Goal: Transaction & Acquisition: Purchase product/service

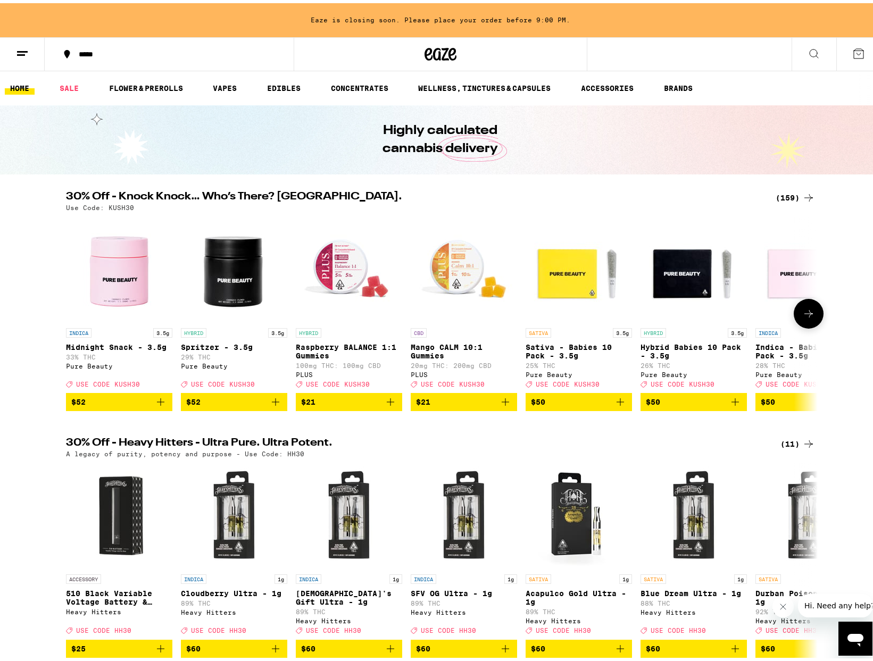
click at [802, 317] on icon at bounding box center [808, 310] width 13 height 13
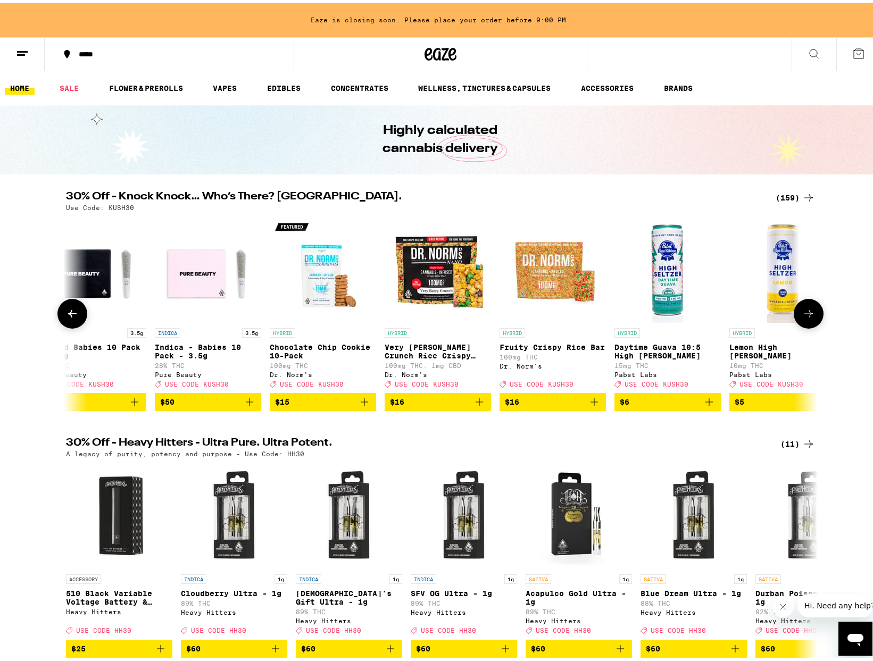
scroll to position [0, 633]
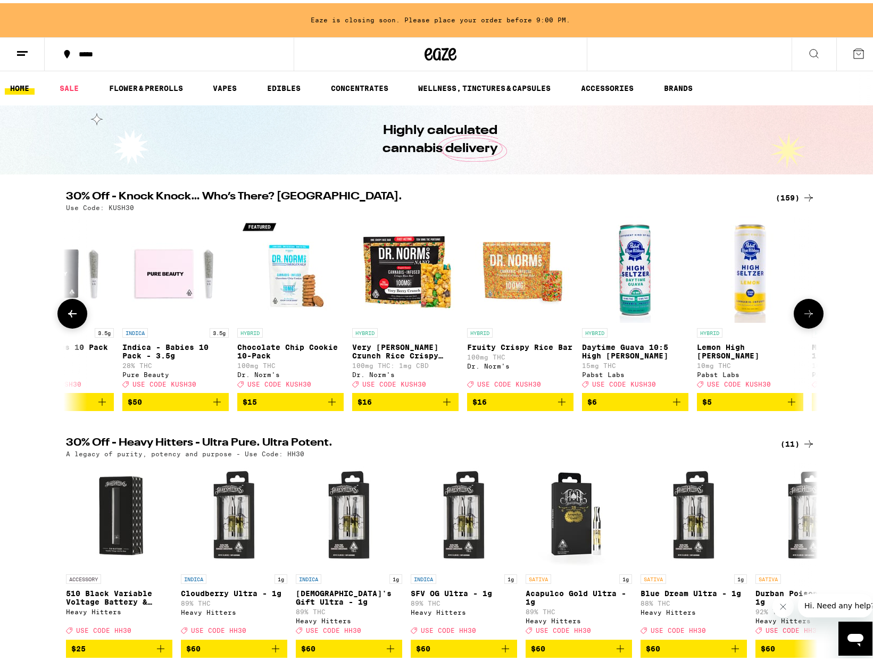
click at [802, 317] on icon at bounding box center [808, 310] width 13 height 13
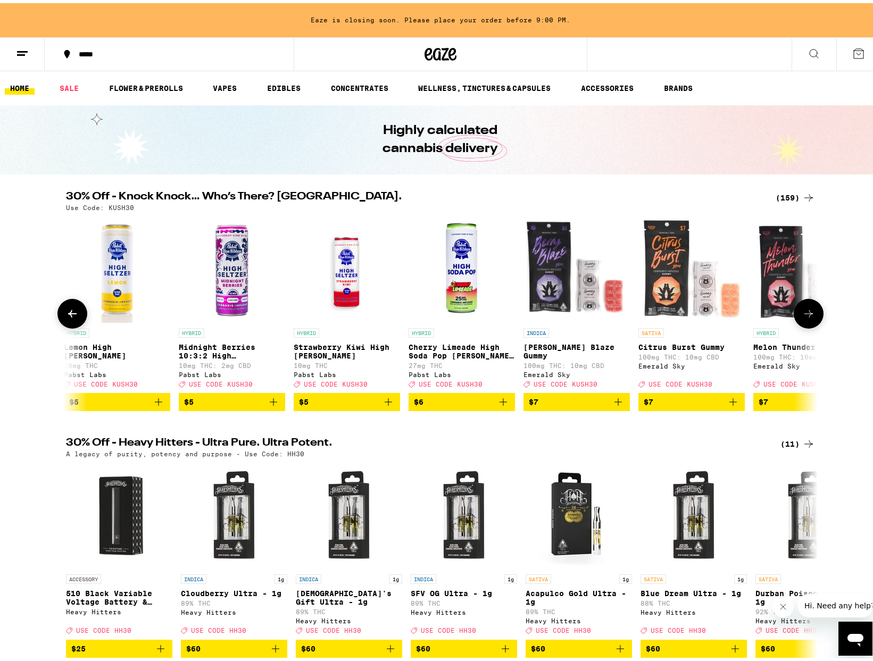
click at [802, 317] on icon at bounding box center [808, 310] width 13 height 13
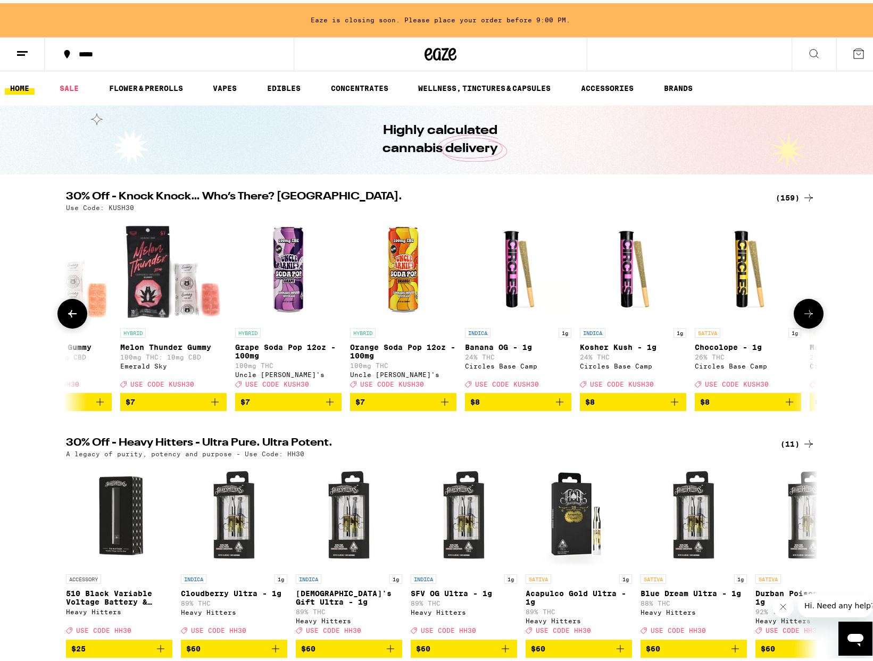
click at [802, 317] on icon at bounding box center [808, 310] width 13 height 13
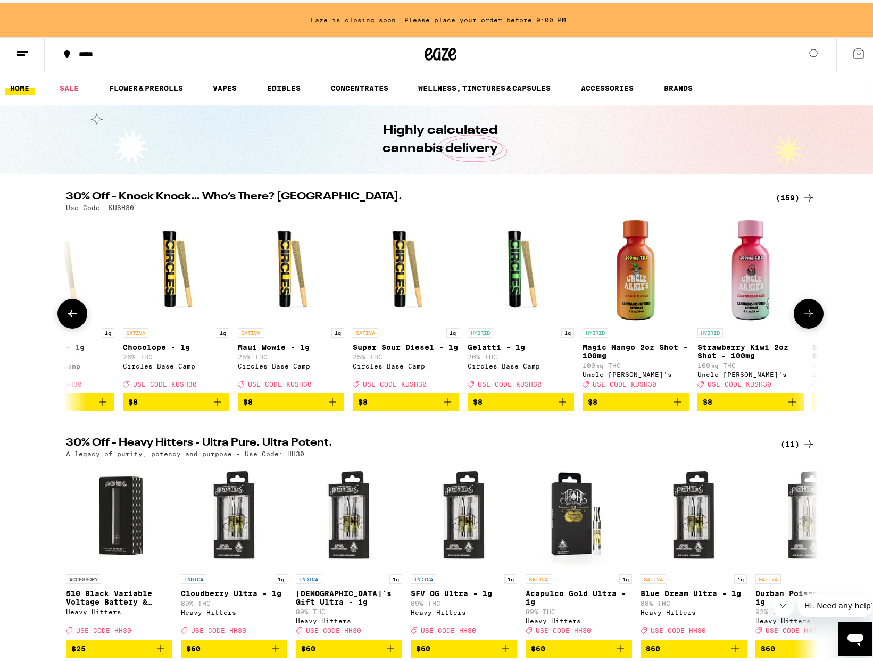
scroll to position [0, 2532]
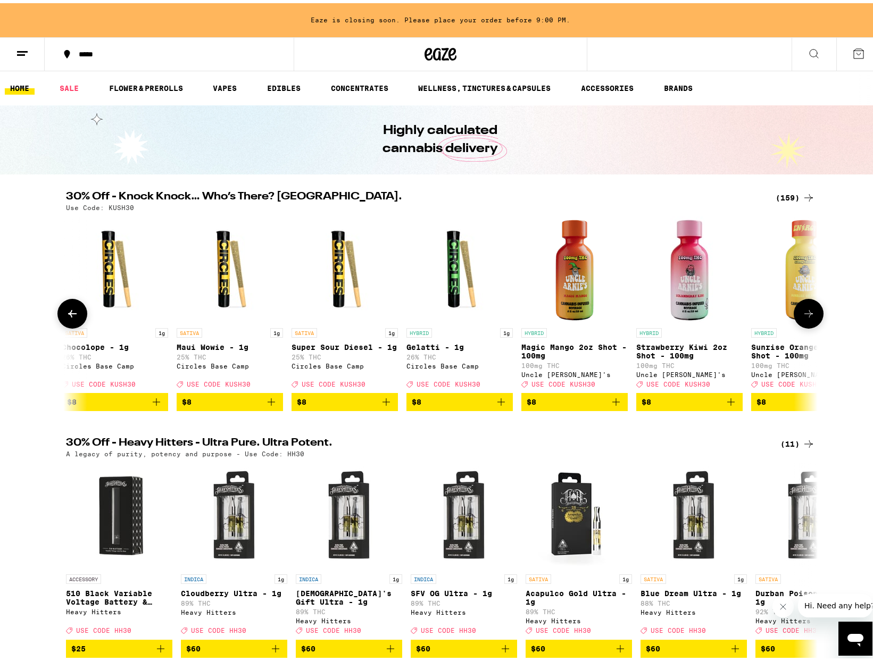
click at [802, 317] on icon at bounding box center [808, 310] width 13 height 13
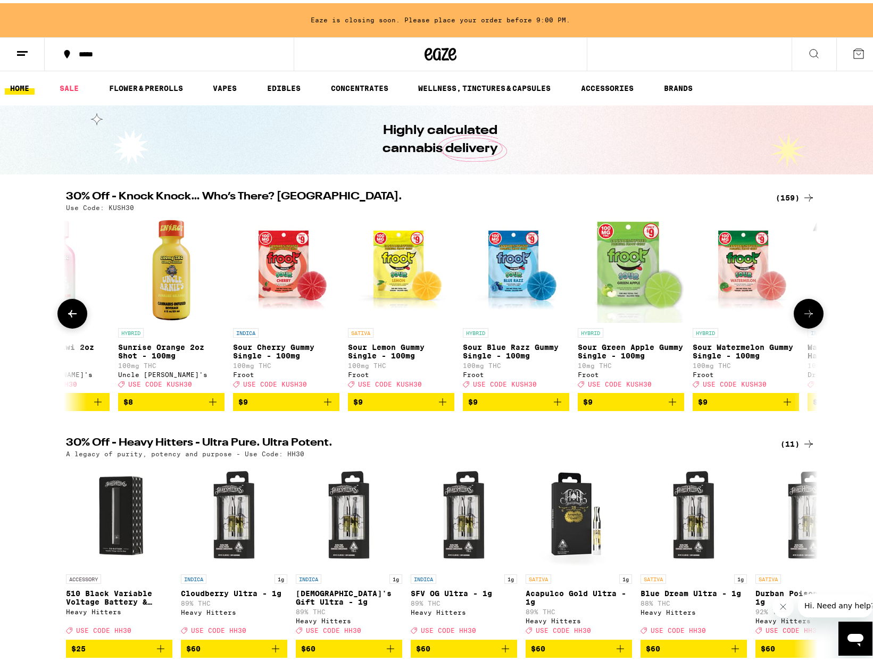
click at [802, 317] on icon at bounding box center [808, 310] width 13 height 13
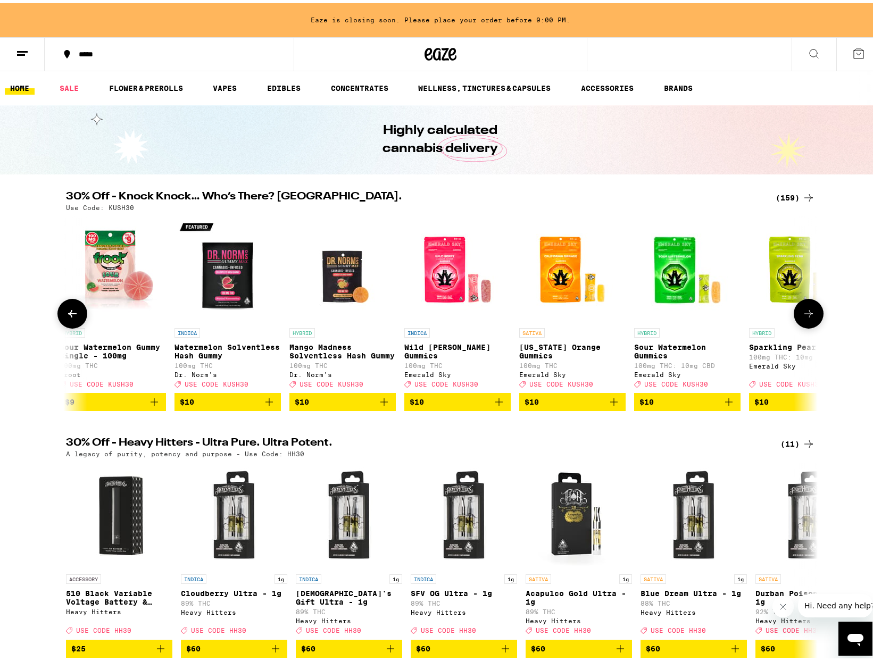
click at [802, 317] on icon at bounding box center [808, 310] width 13 height 13
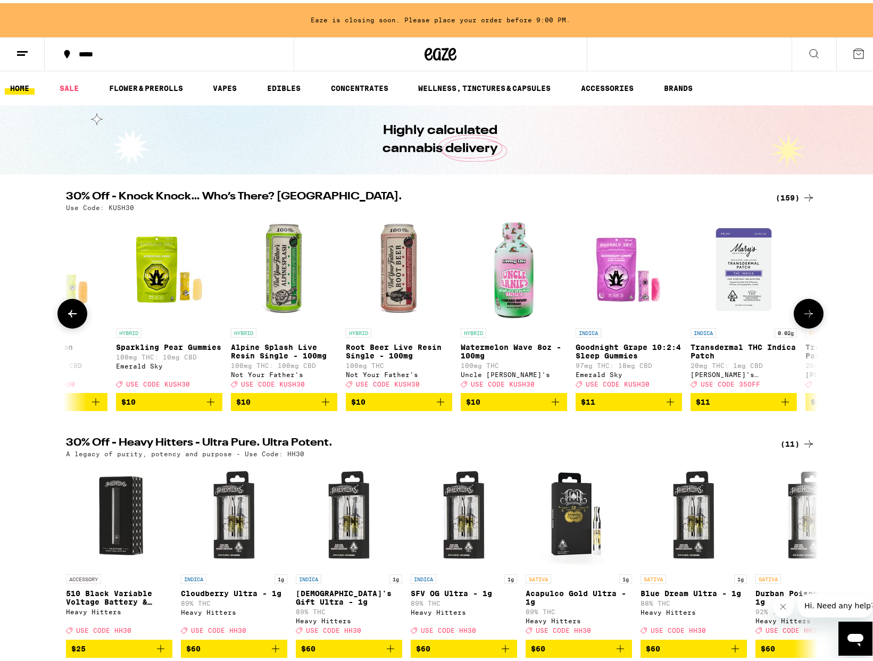
click at [802, 317] on icon at bounding box center [808, 310] width 13 height 13
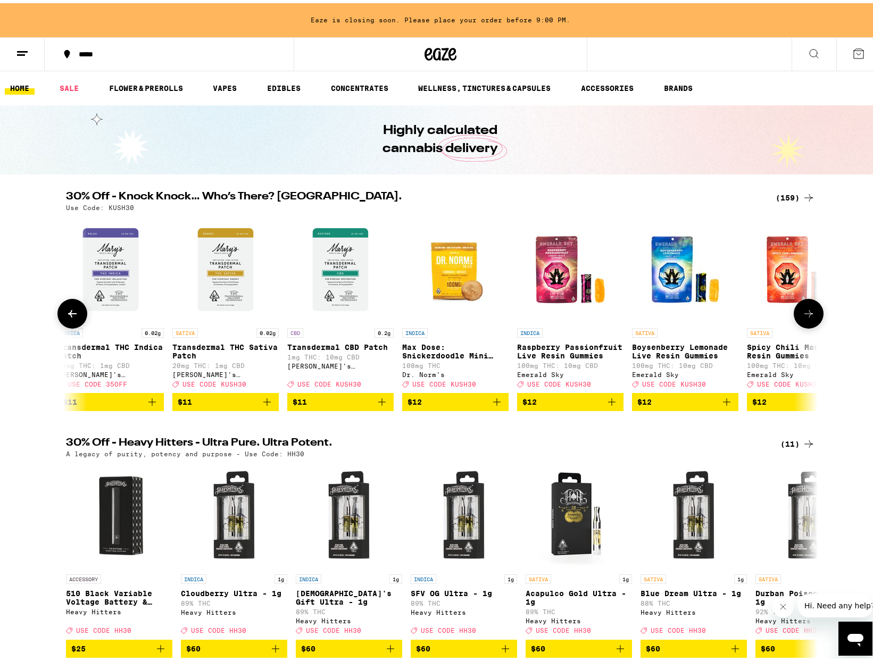
click at [802, 317] on icon at bounding box center [808, 310] width 13 height 13
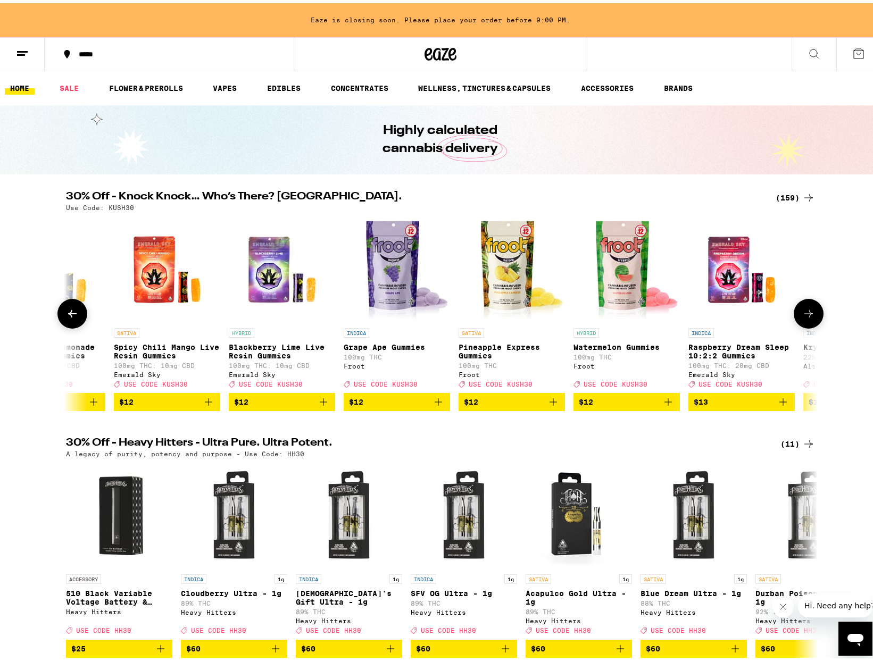
click at [802, 317] on icon at bounding box center [808, 310] width 13 height 13
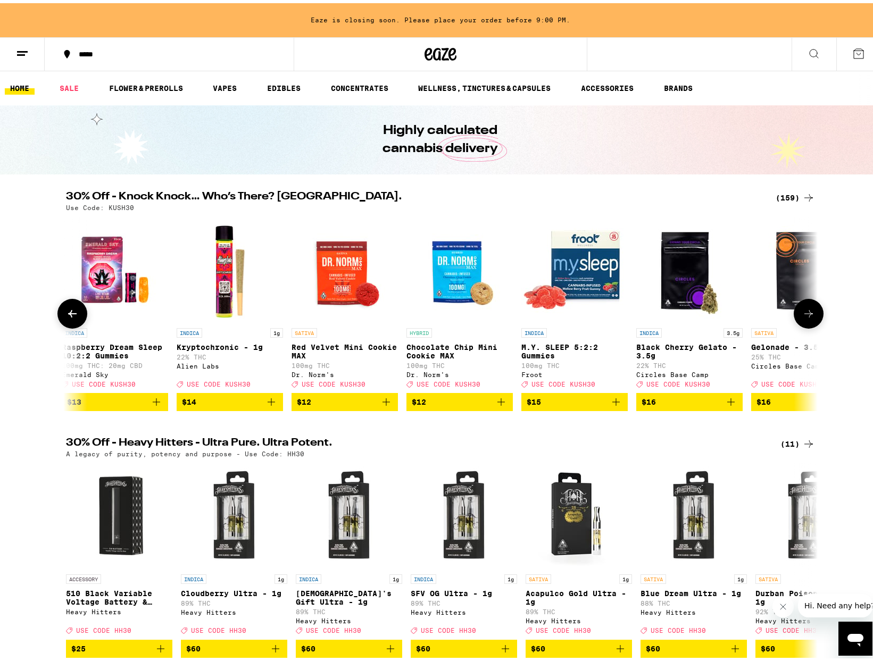
scroll to position [0, 6330]
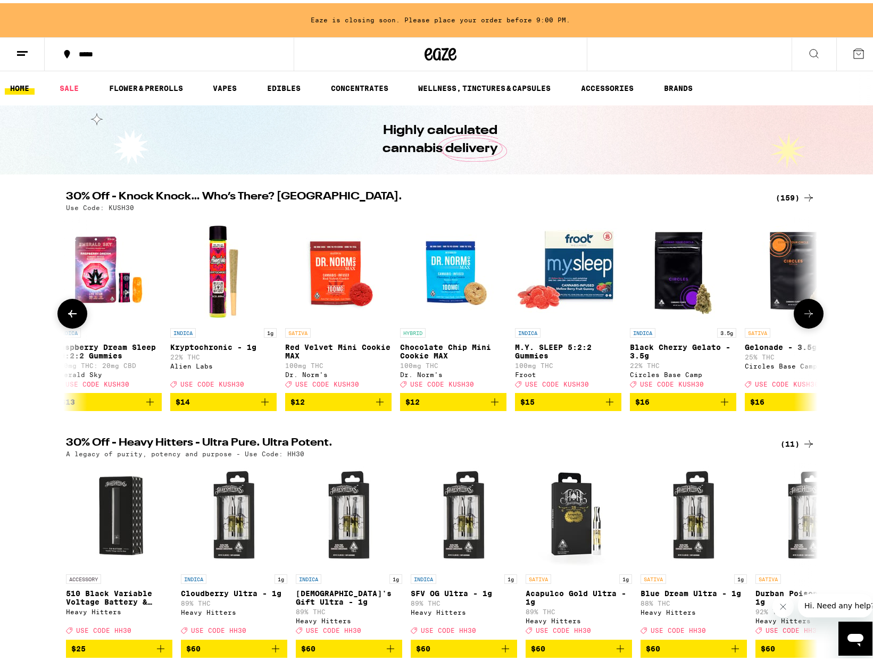
click at [814, 317] on button at bounding box center [809, 311] width 30 height 30
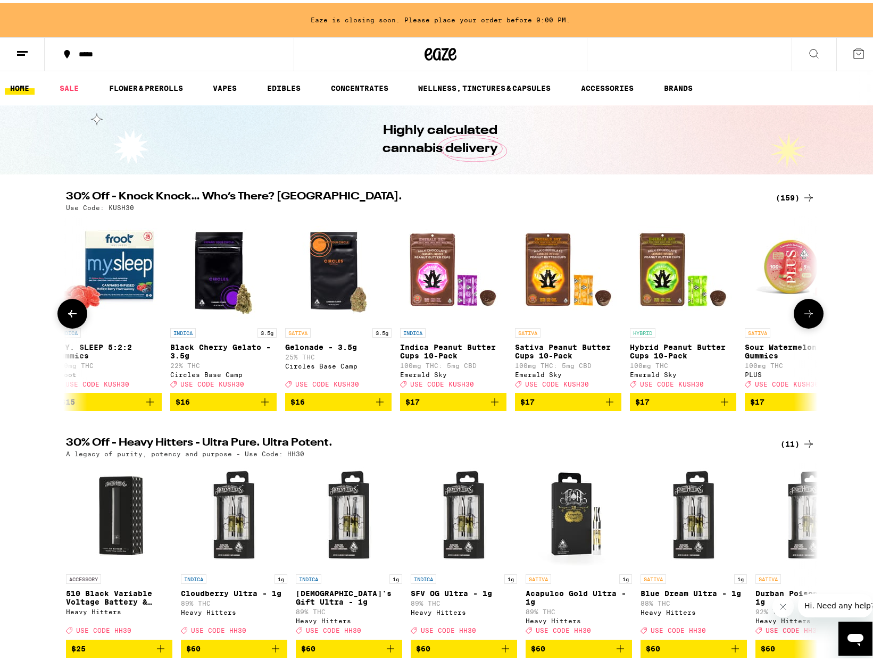
scroll to position [0, 6963]
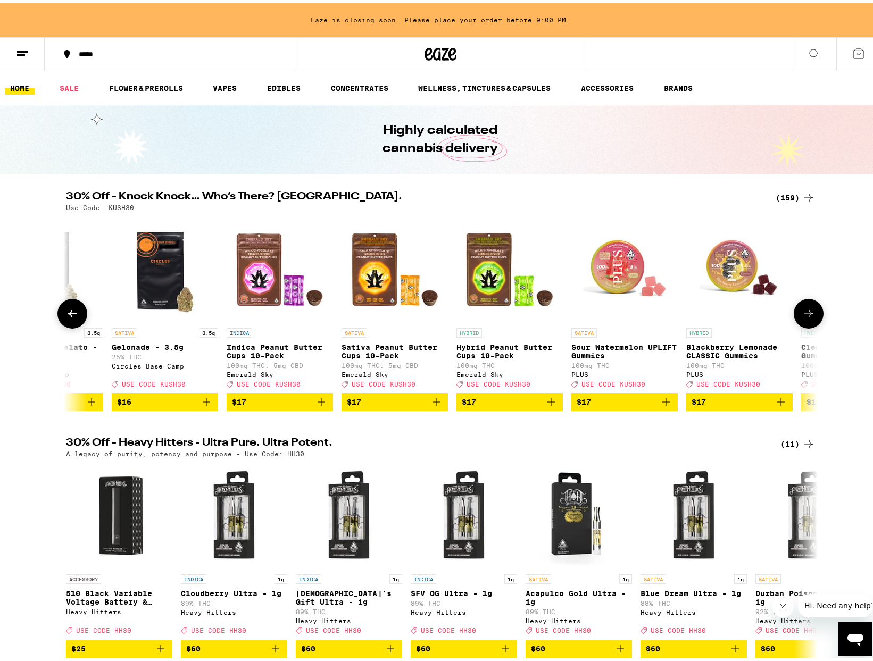
click at [812, 316] on button at bounding box center [809, 311] width 30 height 30
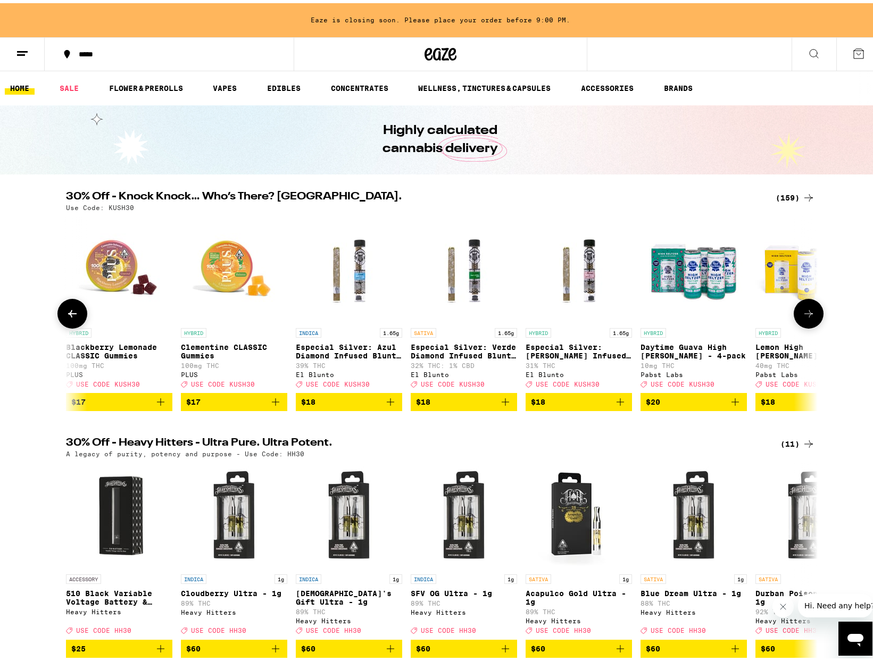
scroll to position [0, 7596]
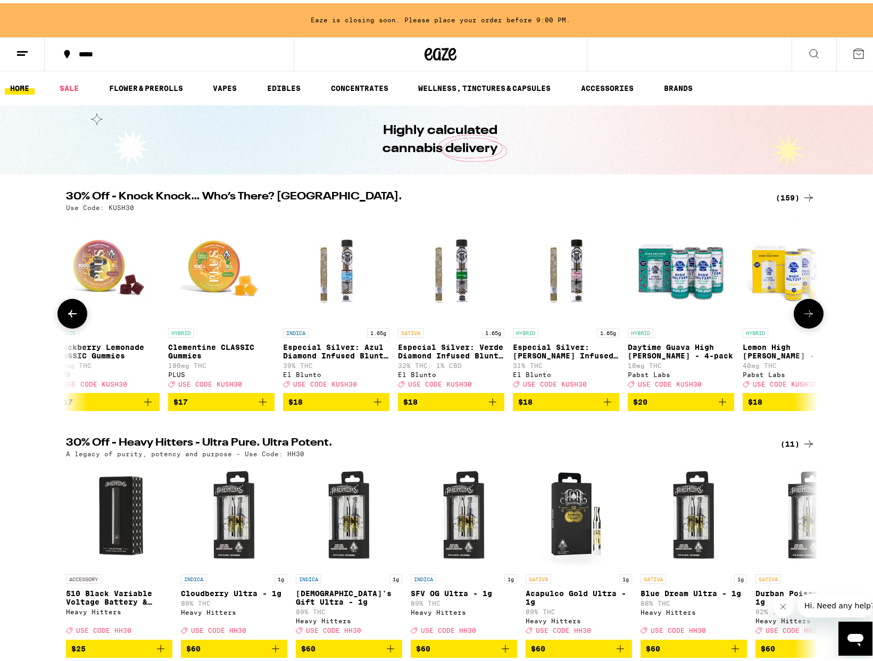
click at [812, 315] on button at bounding box center [809, 311] width 30 height 30
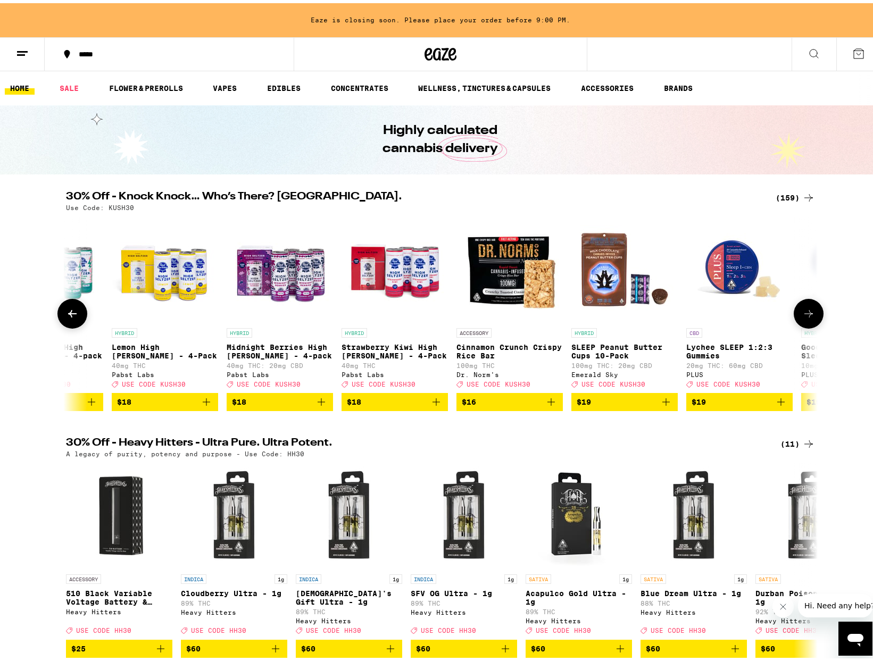
scroll to position [0, 8229]
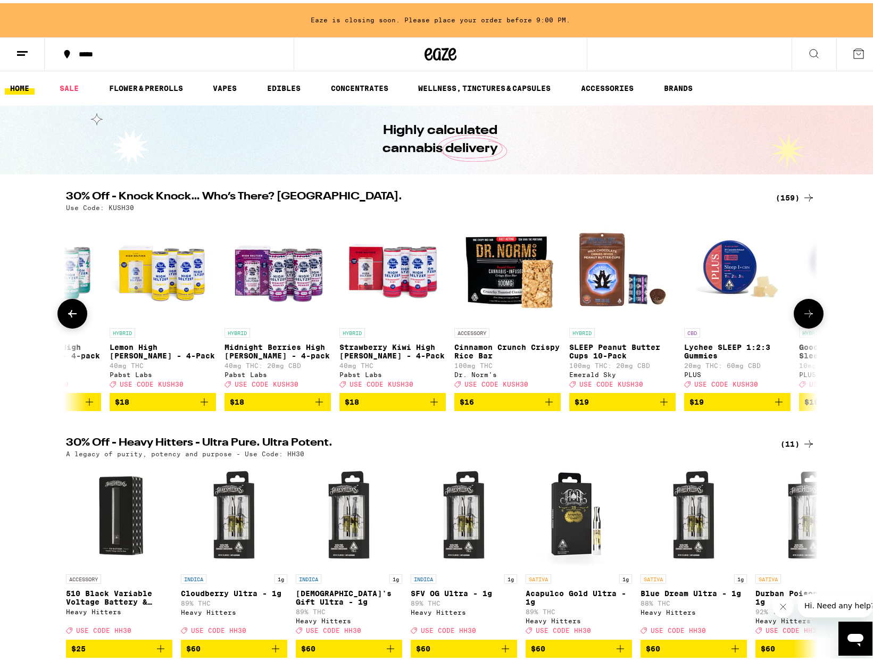
click at [812, 315] on button at bounding box center [809, 311] width 30 height 30
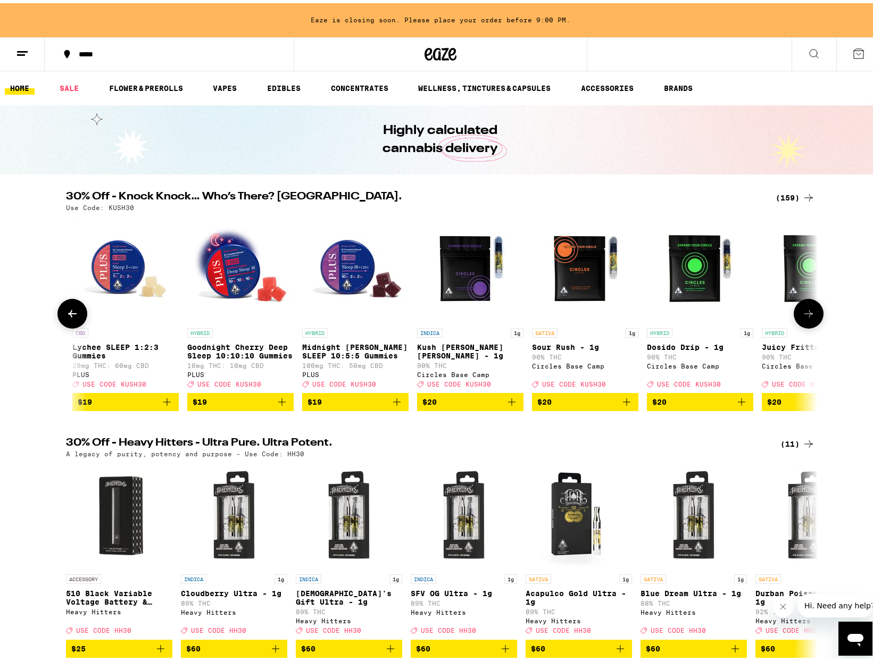
scroll to position [0, 8862]
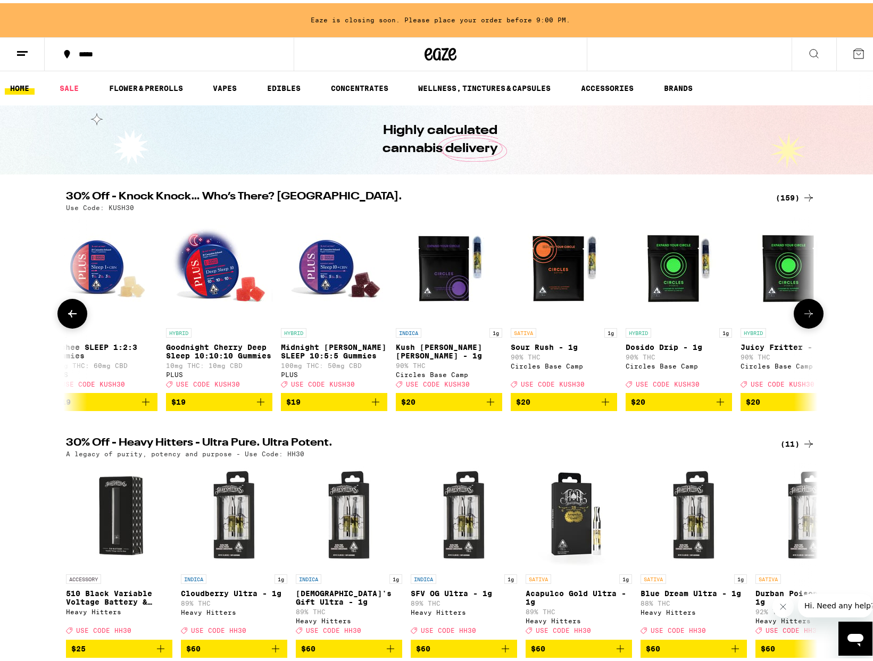
click at [812, 315] on button at bounding box center [809, 311] width 30 height 30
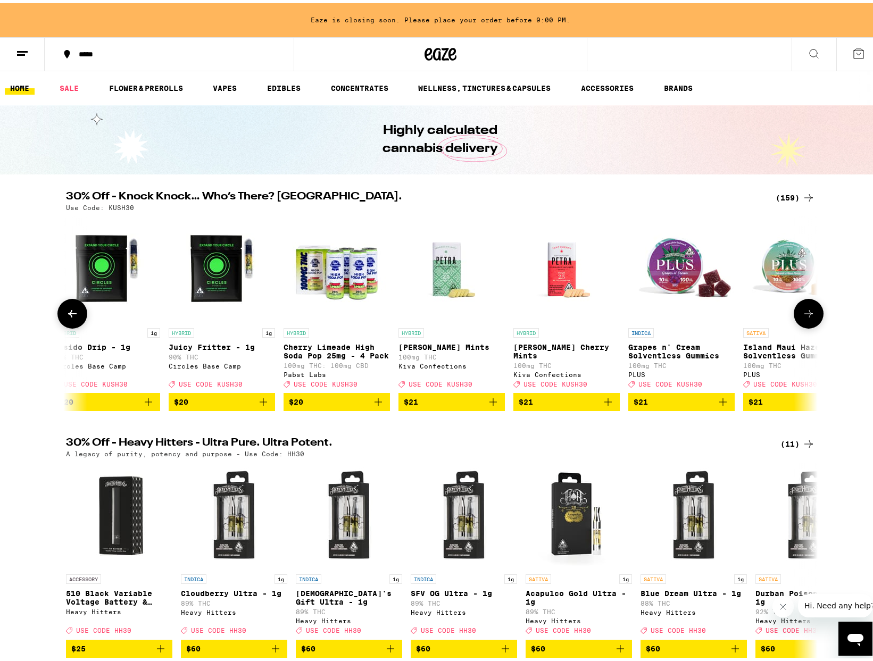
scroll to position [0, 9495]
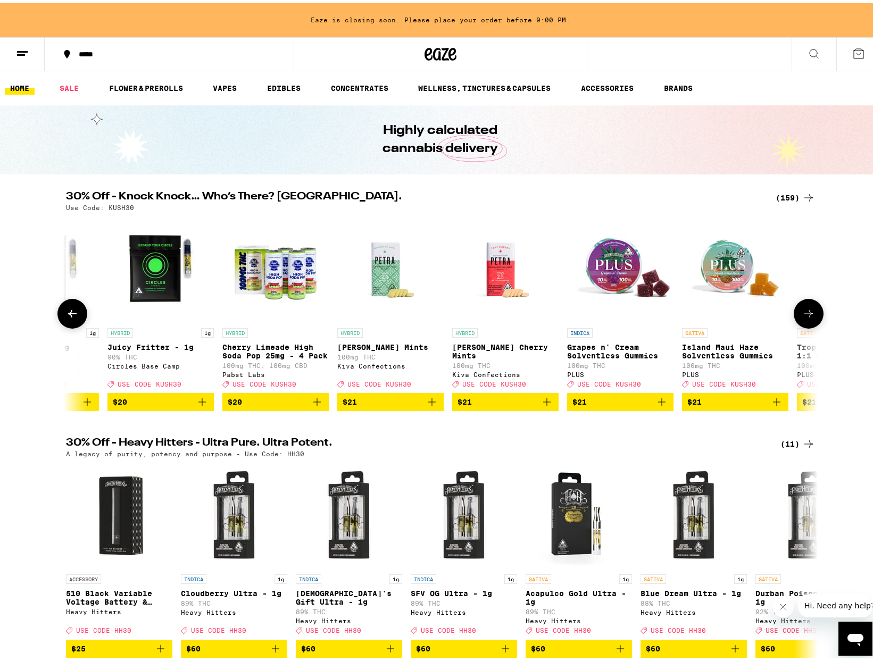
click at [812, 315] on button at bounding box center [809, 311] width 30 height 30
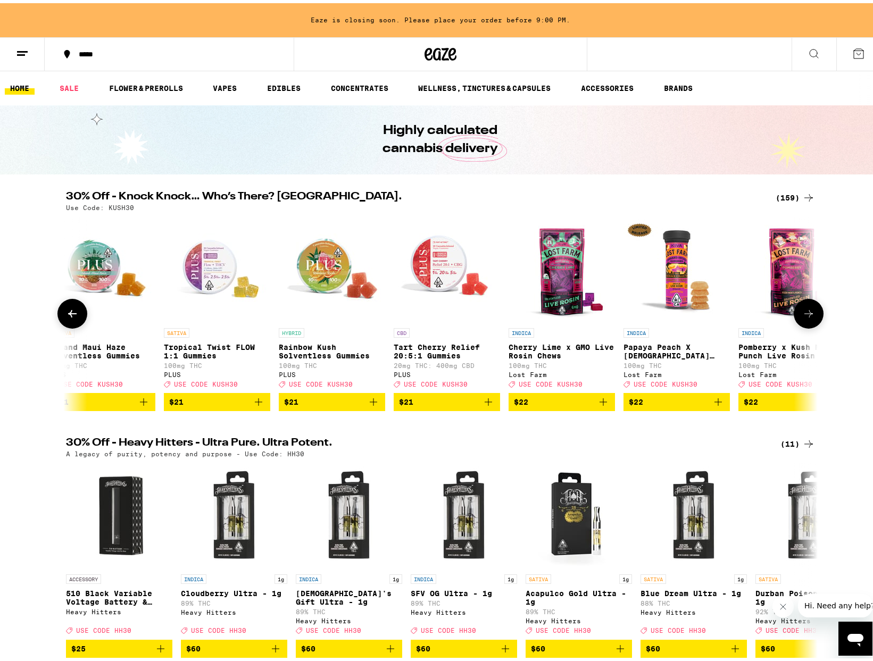
click at [812, 315] on button at bounding box center [809, 311] width 30 height 30
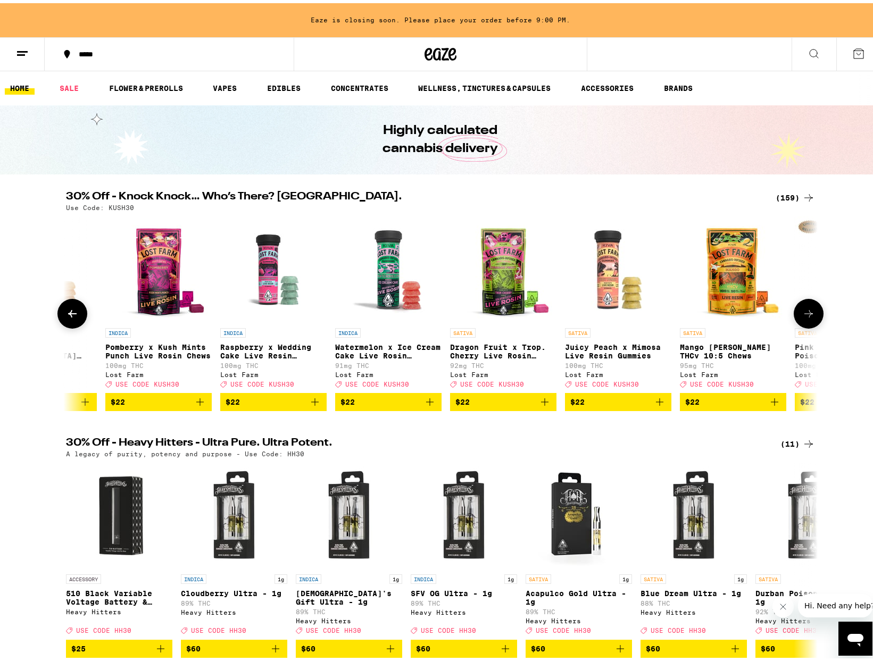
click at [812, 315] on button at bounding box center [809, 311] width 30 height 30
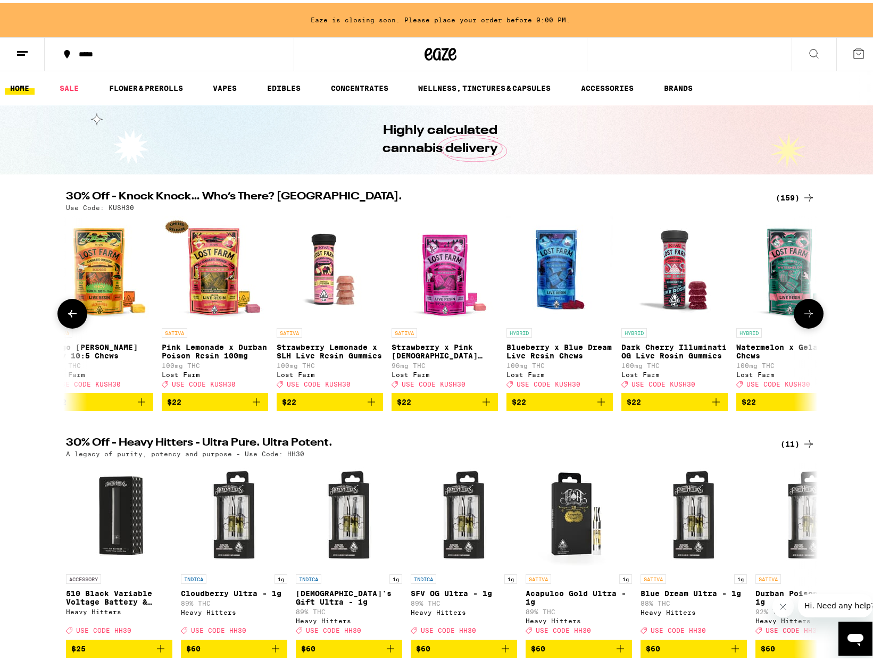
click at [812, 315] on button at bounding box center [809, 311] width 30 height 30
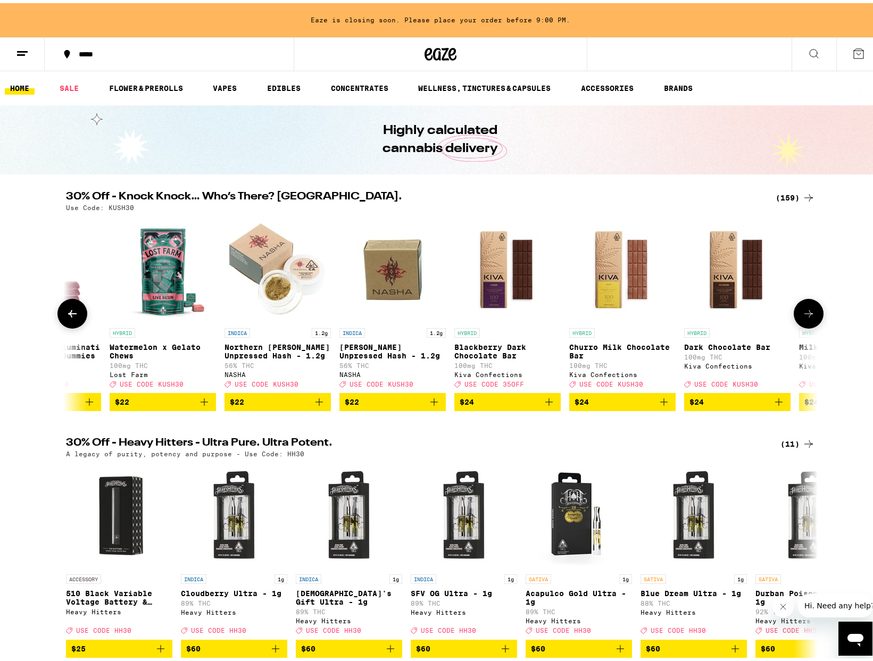
scroll to position [0, 12027]
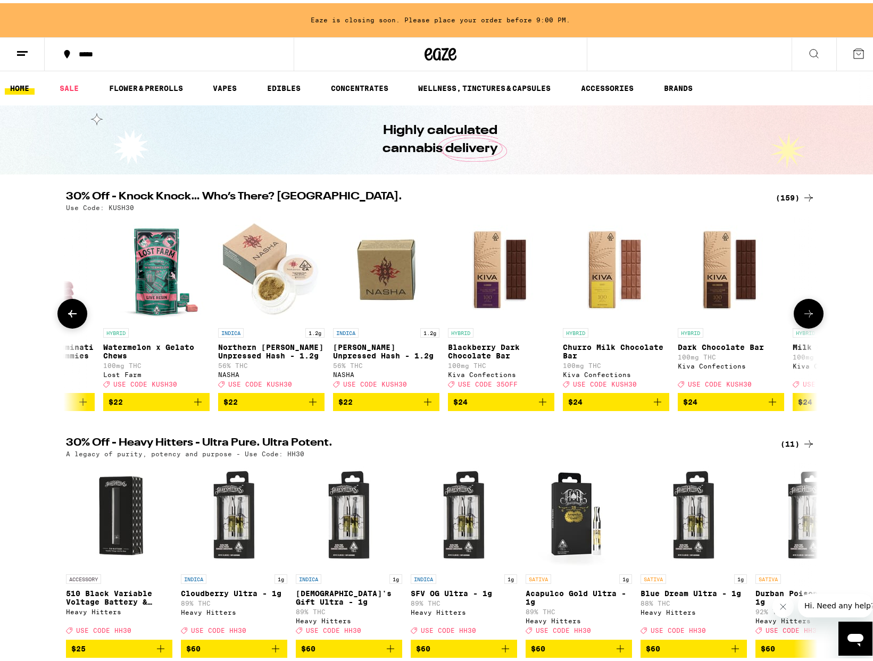
click at [812, 315] on button at bounding box center [809, 311] width 30 height 30
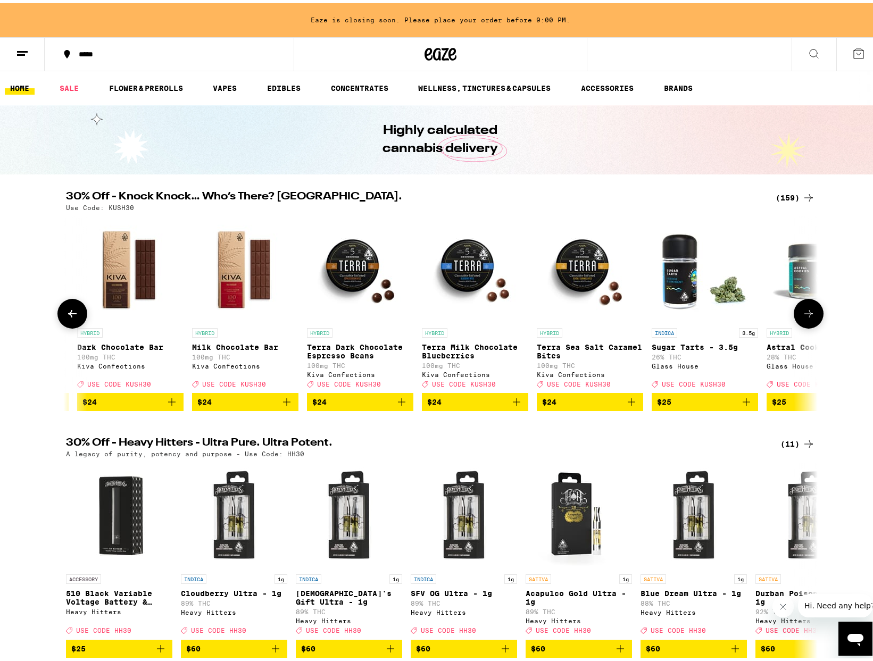
scroll to position [0, 12660]
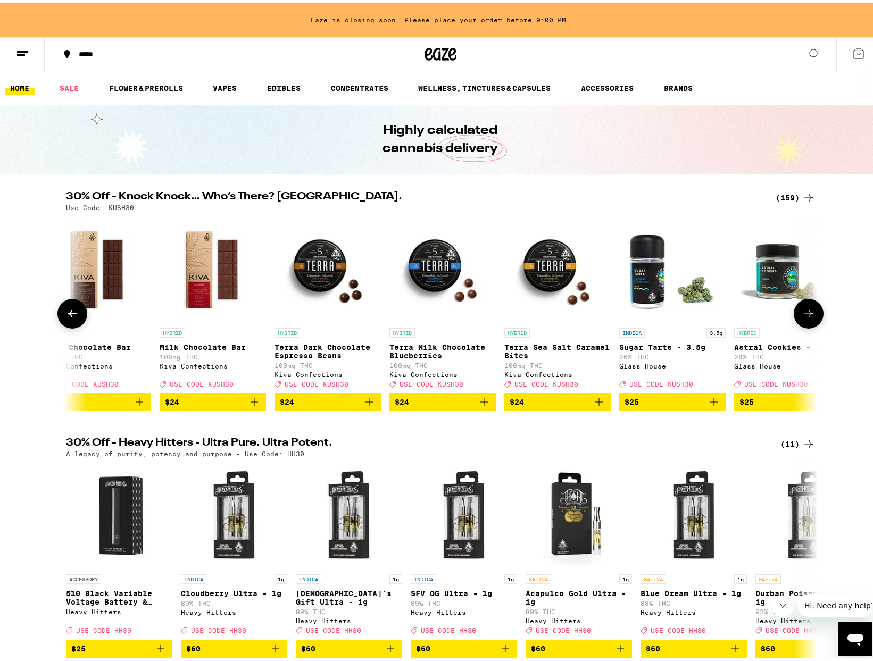
click at [74, 317] on icon at bounding box center [72, 310] width 13 height 13
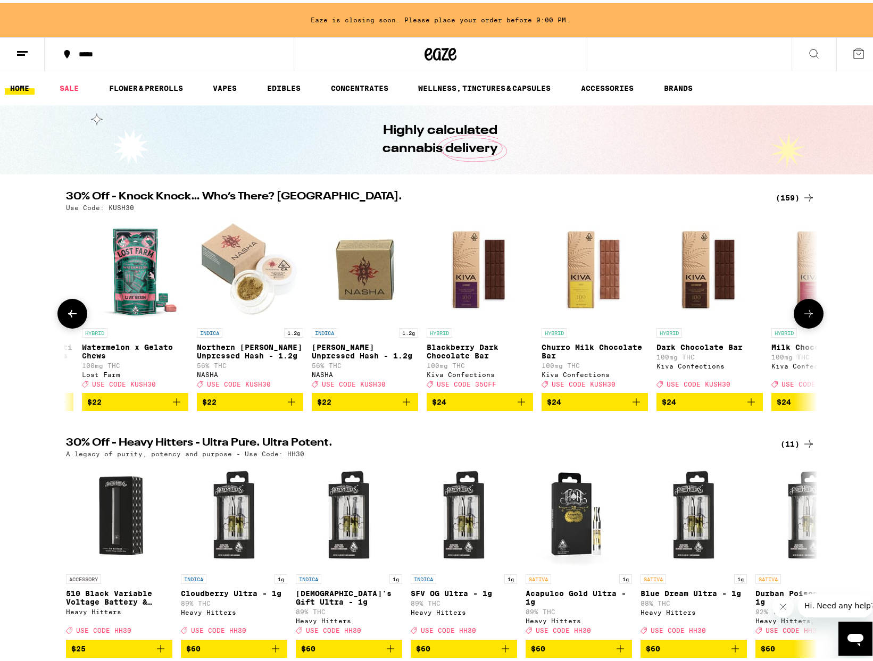
scroll to position [0, 12027]
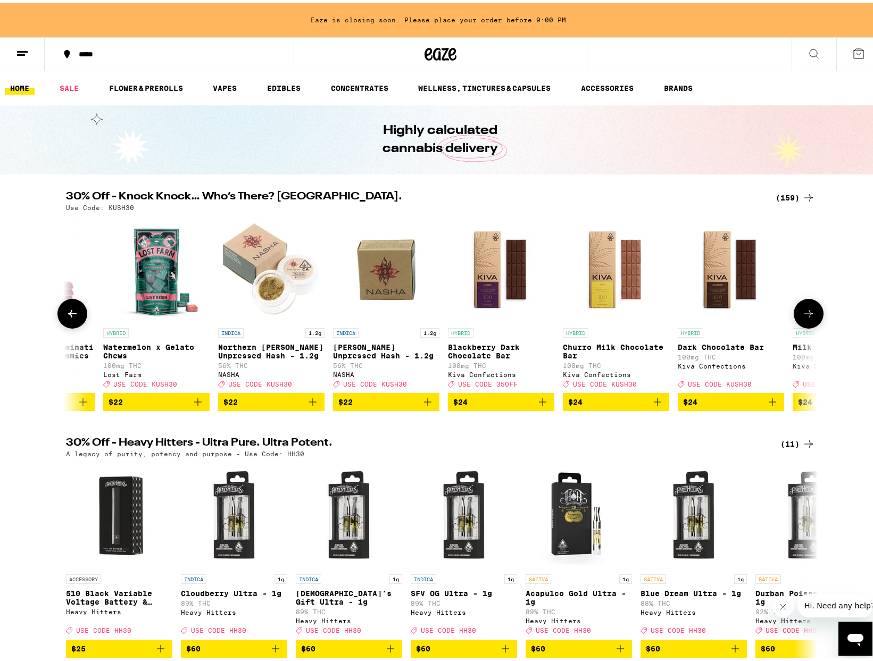
click at [802, 317] on icon at bounding box center [808, 310] width 13 height 13
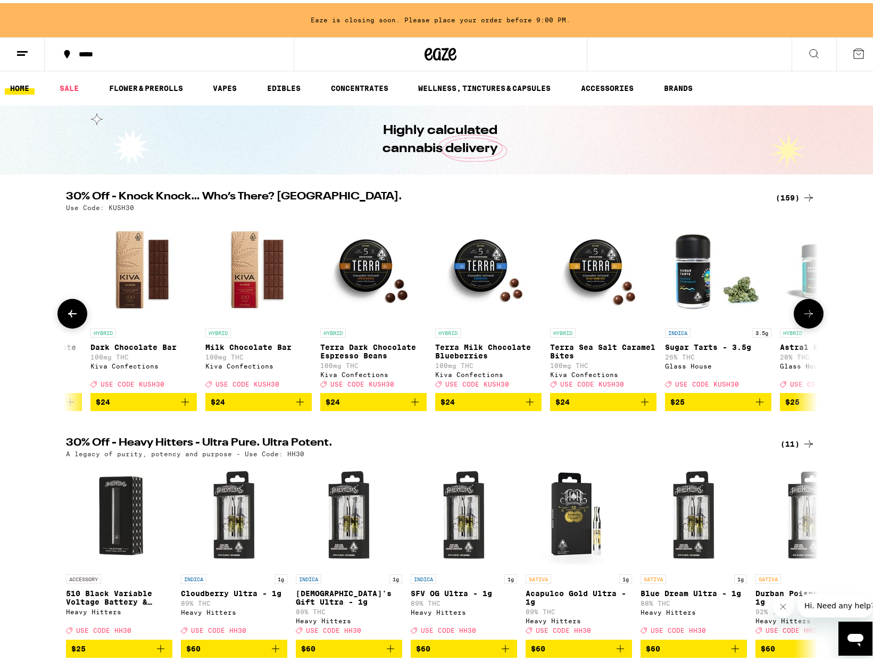
scroll to position [0, 12660]
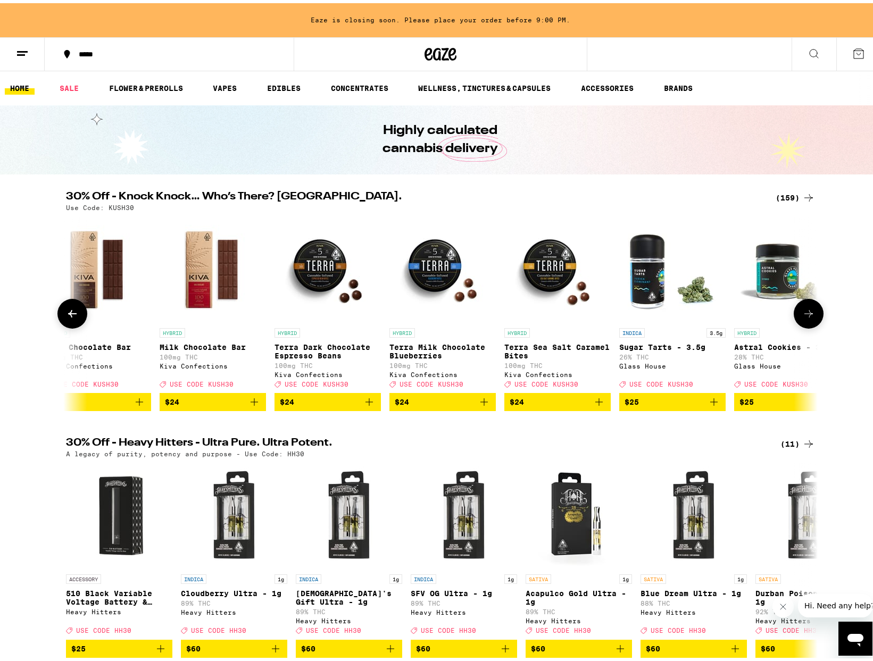
click at [802, 317] on icon at bounding box center [808, 310] width 13 height 13
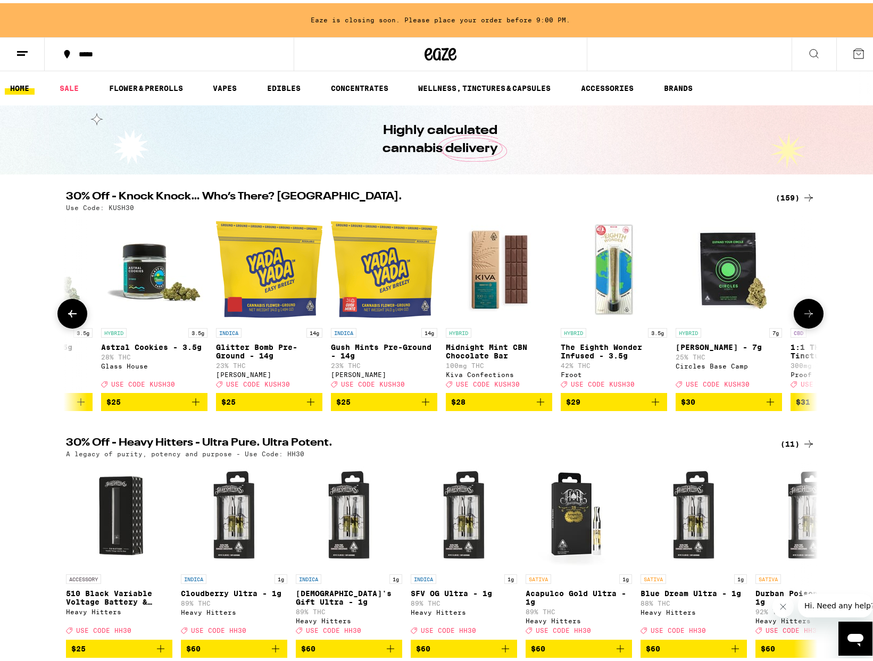
click at [802, 317] on icon at bounding box center [808, 310] width 13 height 13
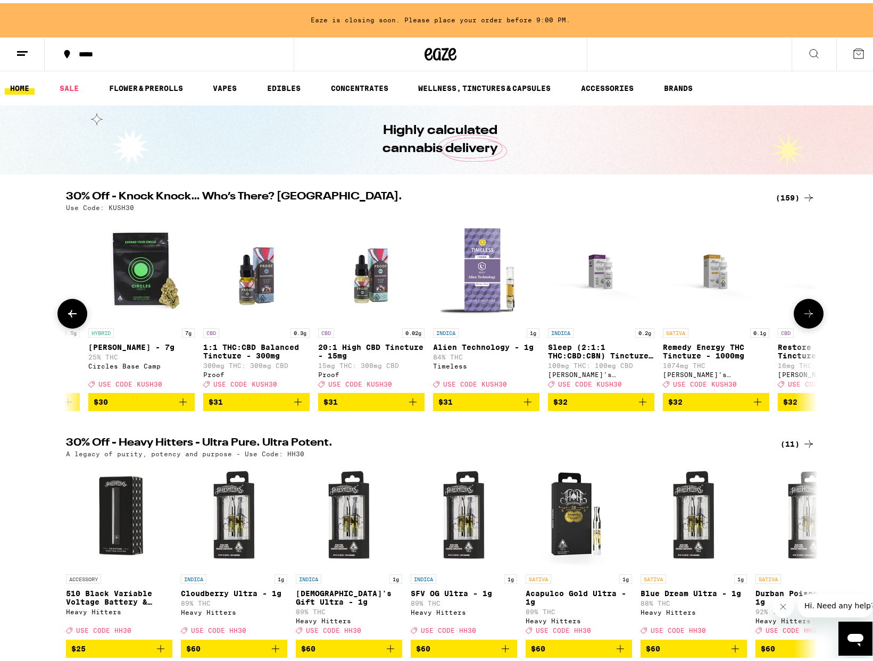
scroll to position [0, 13926]
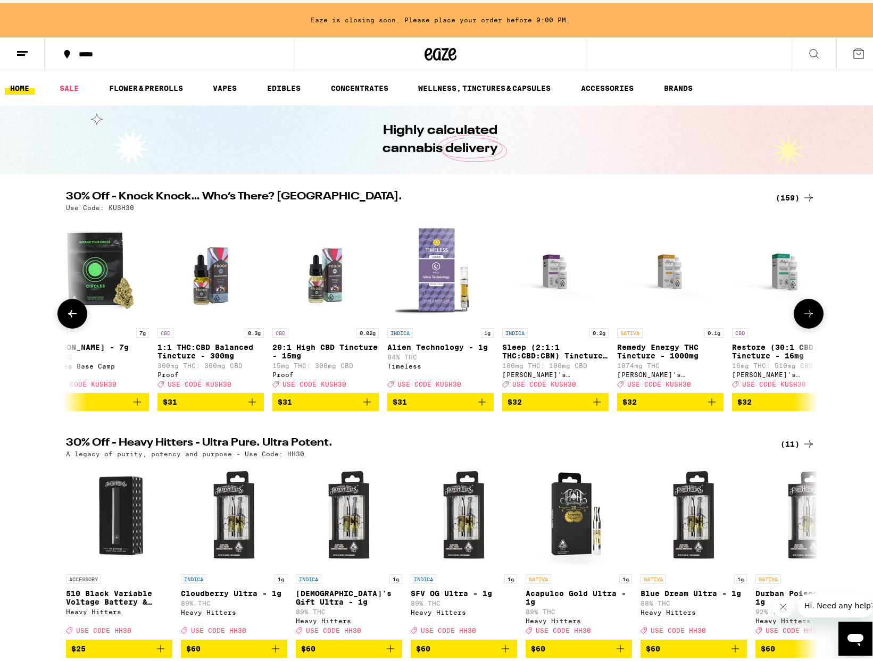
click at [74, 316] on icon at bounding box center [72, 310] width 13 height 13
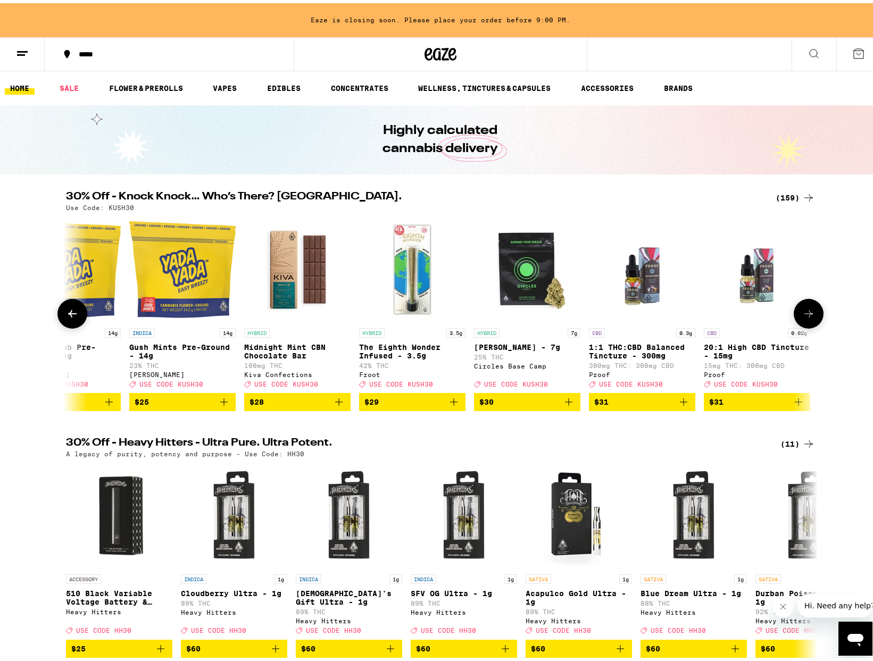
scroll to position [0, 13293]
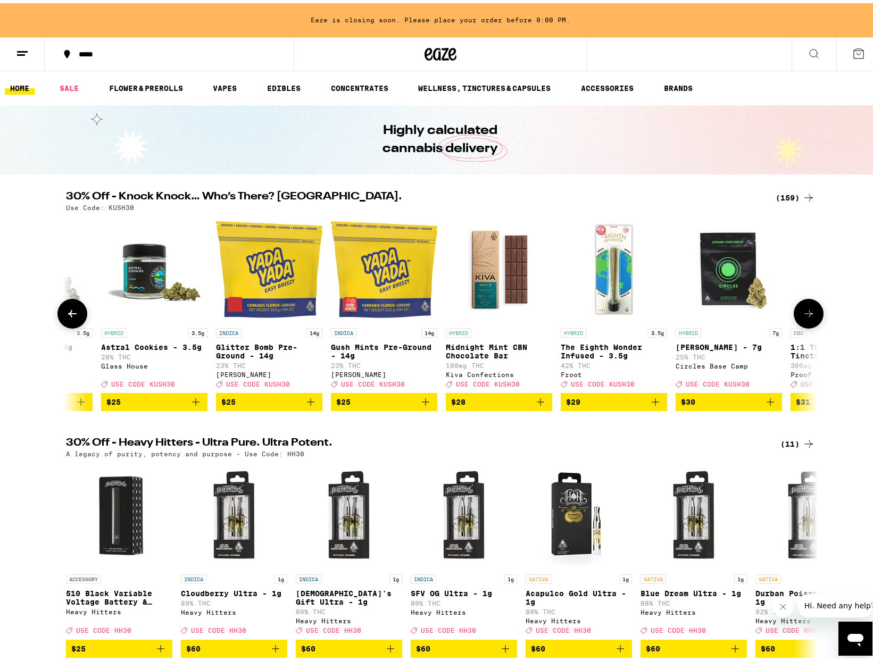
click at [807, 317] on icon at bounding box center [808, 310] width 13 height 13
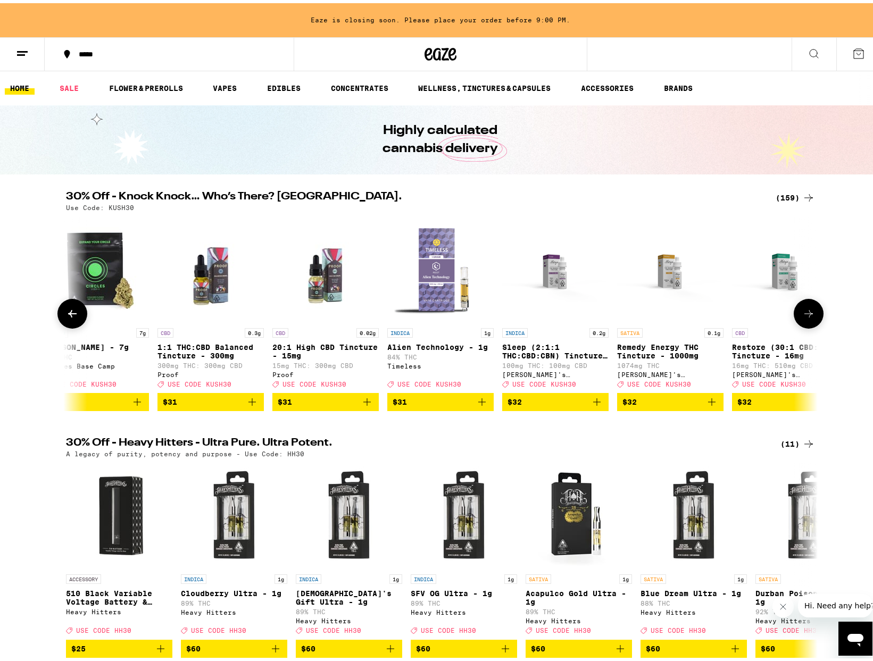
click at [807, 317] on icon at bounding box center [808, 310] width 13 height 13
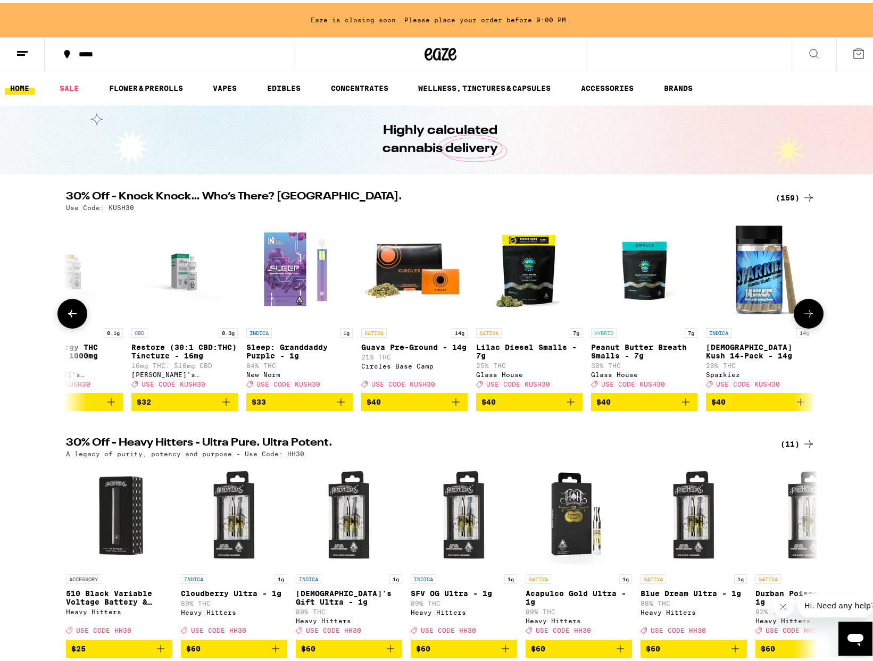
scroll to position [0, 14559]
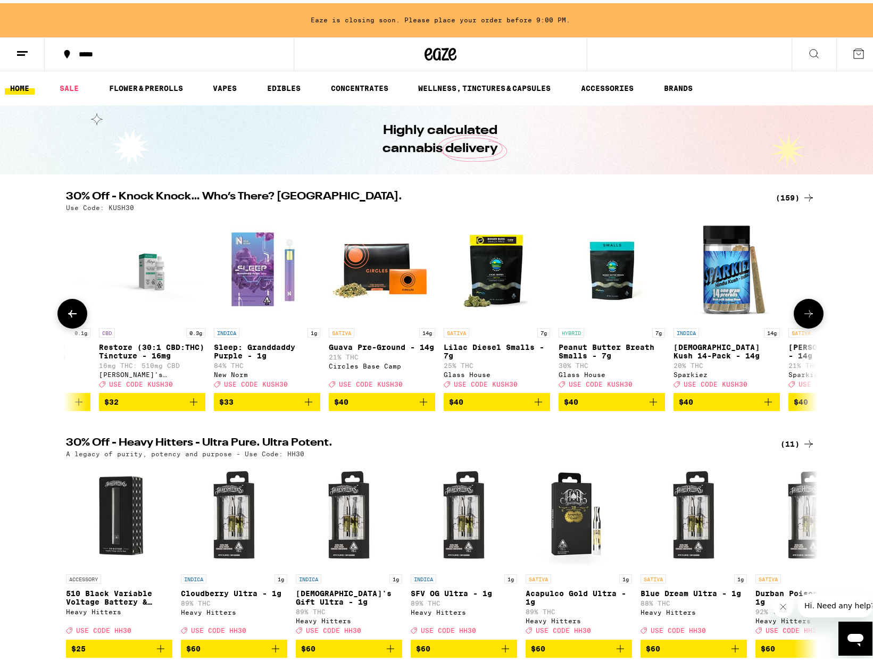
click at [807, 317] on icon at bounding box center [808, 310] width 13 height 13
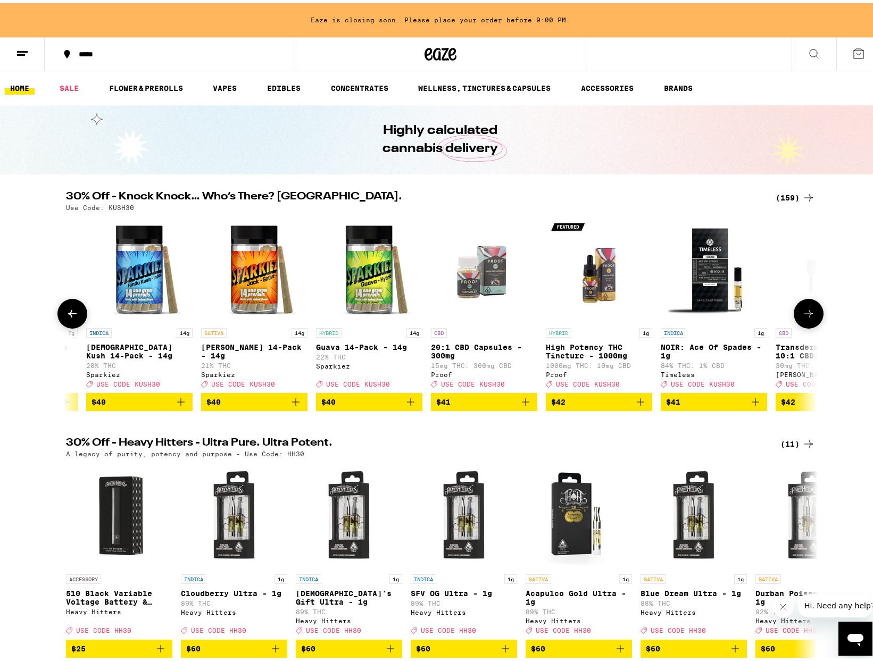
scroll to position [0, 15192]
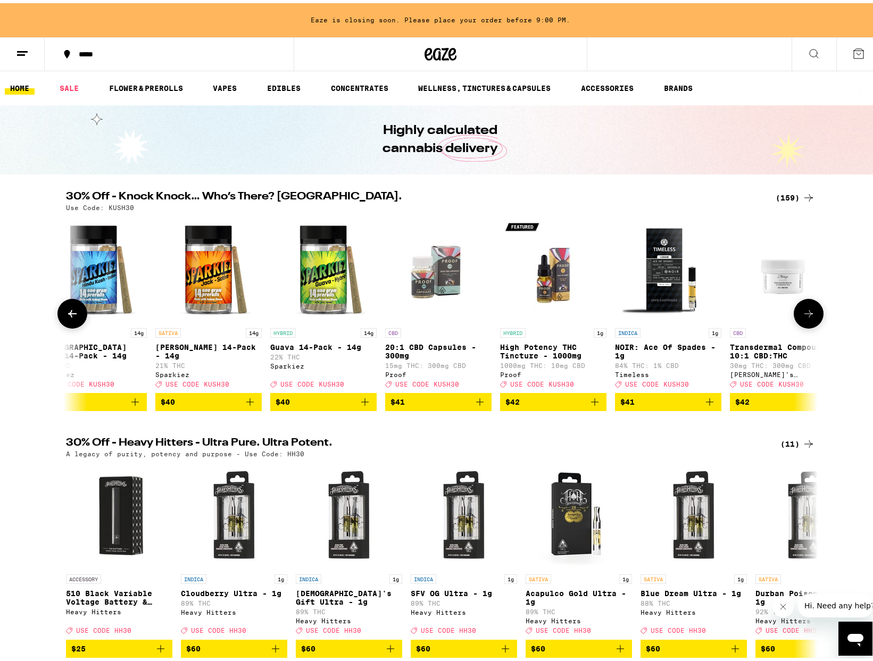
click at [807, 317] on icon at bounding box center [808, 310] width 13 height 13
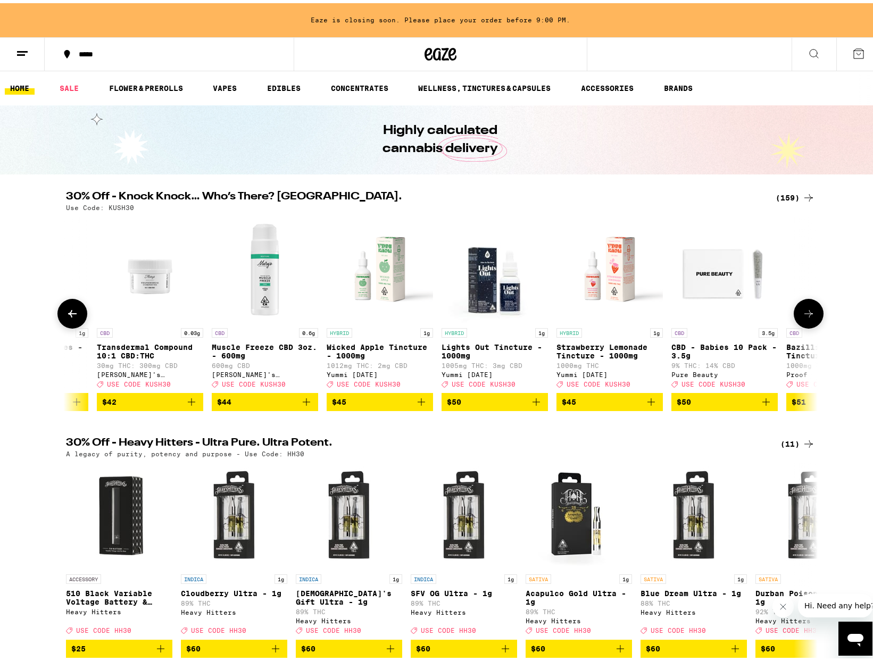
click at [807, 317] on icon at bounding box center [808, 310] width 13 height 13
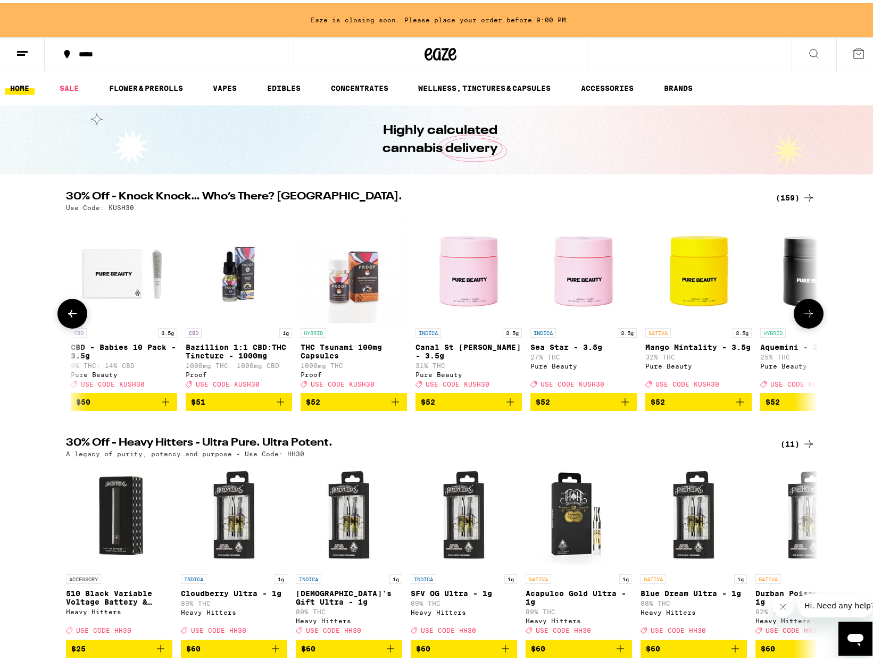
scroll to position [0, 16458]
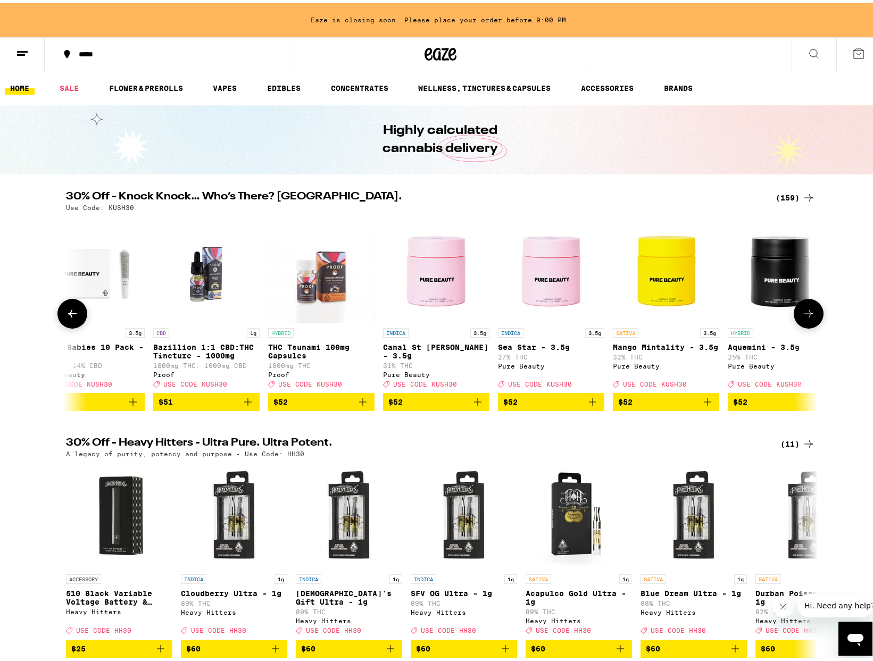
click at [807, 317] on icon at bounding box center [808, 310] width 13 height 13
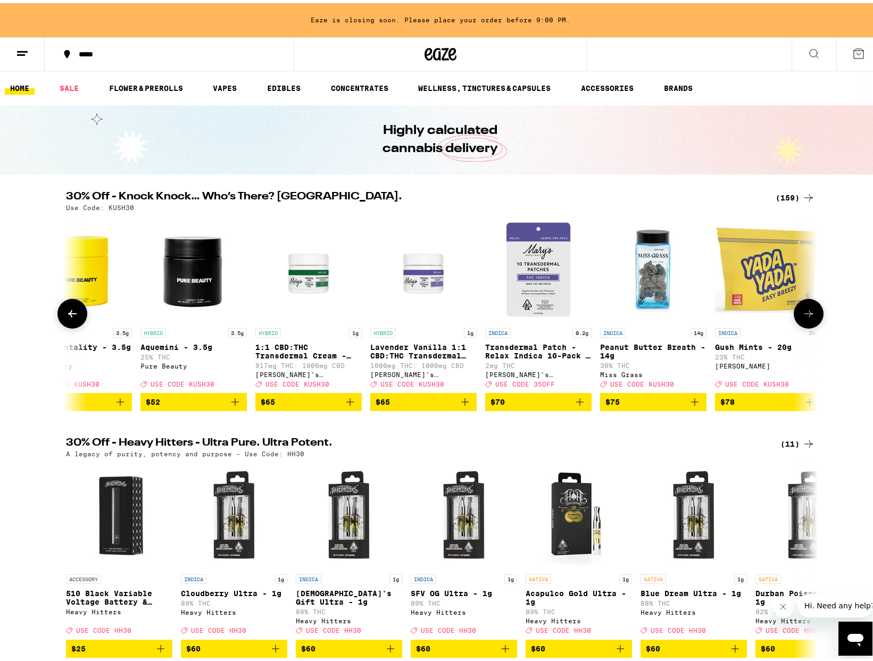
scroll to position [0, 17091]
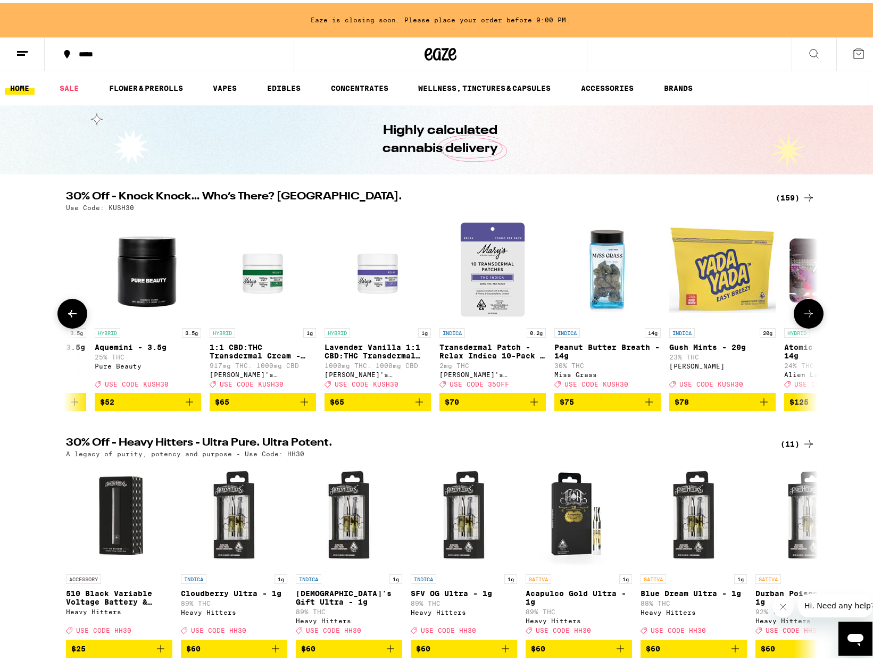
click at [807, 317] on icon at bounding box center [808, 310] width 13 height 13
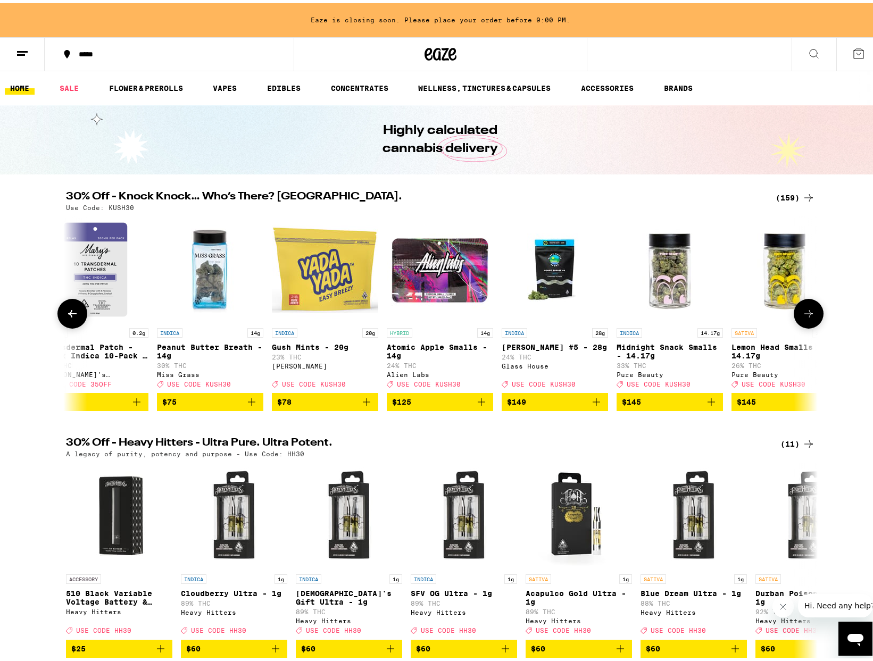
scroll to position [0, 17520]
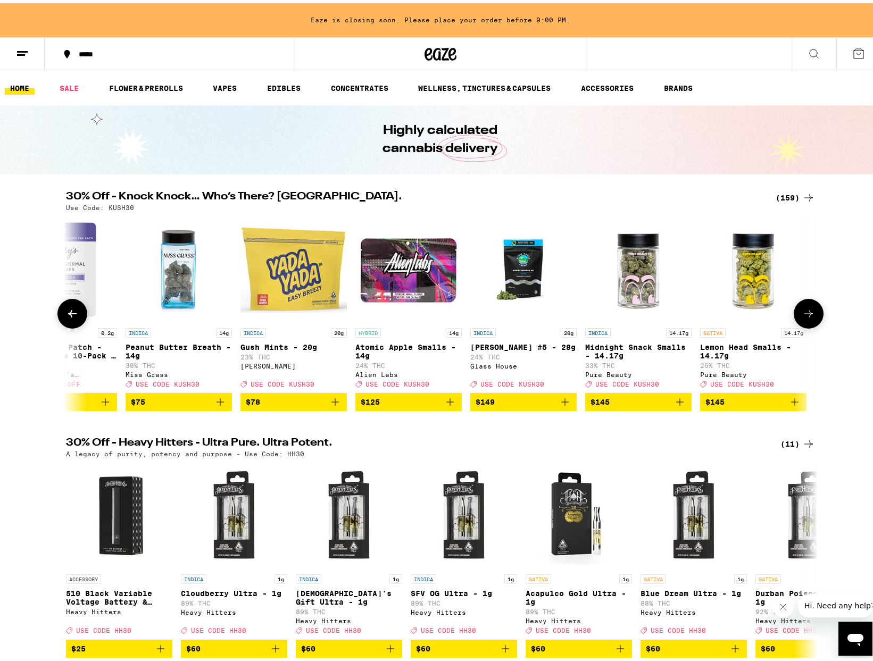
click at [807, 317] on icon at bounding box center [808, 310] width 13 height 13
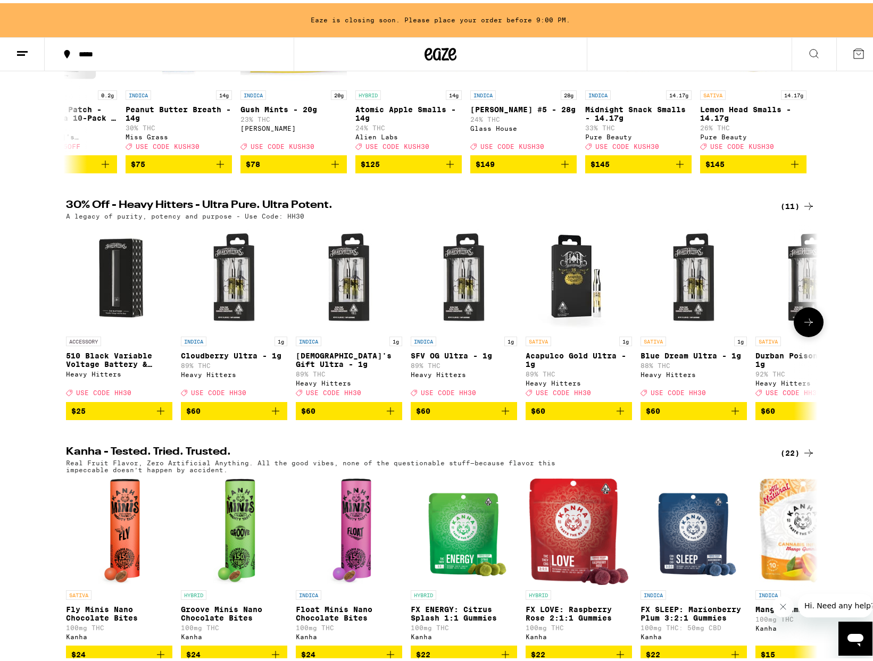
scroll to position [266, 0]
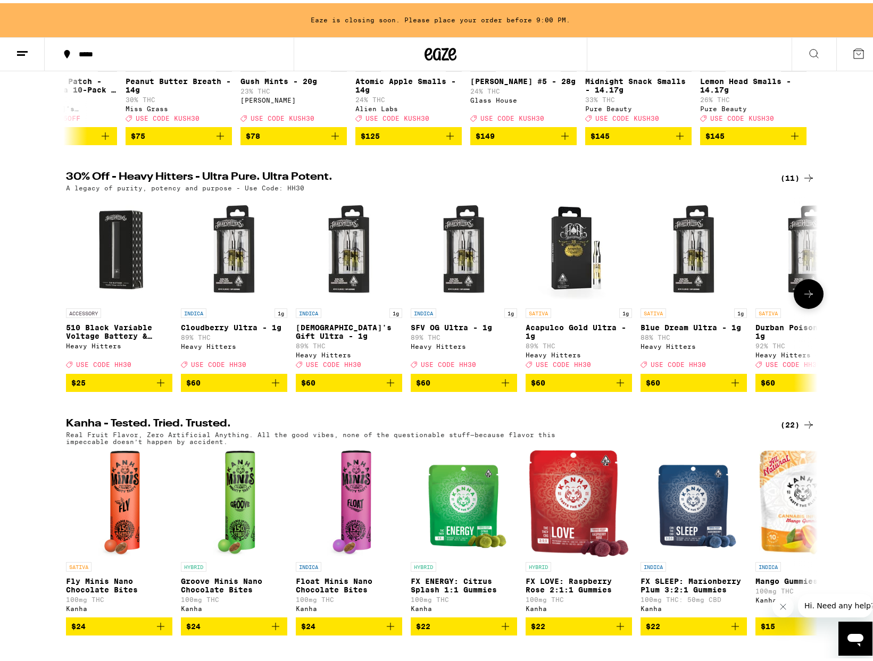
click at [805, 297] on icon at bounding box center [808, 291] width 13 height 13
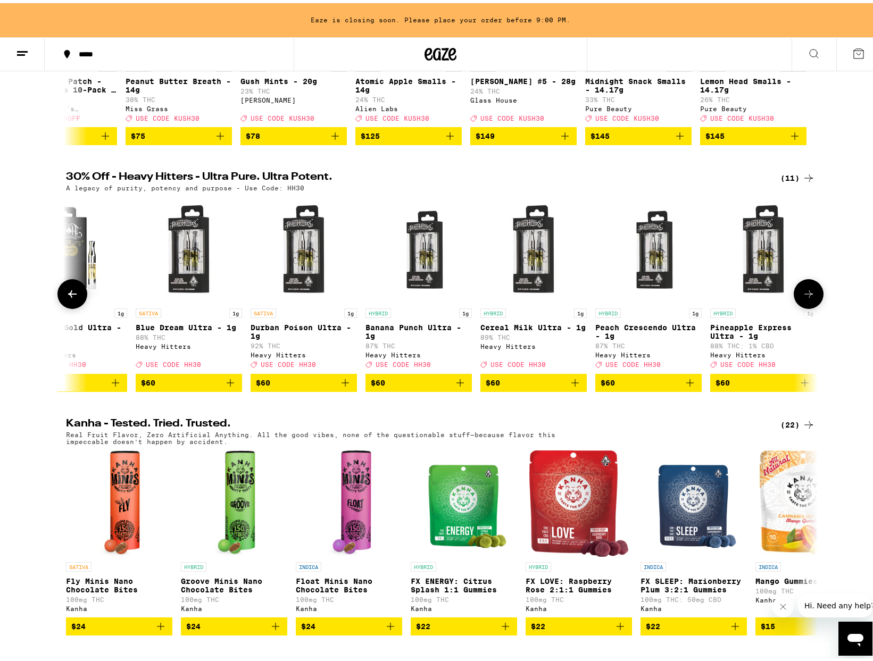
scroll to position [0, 515]
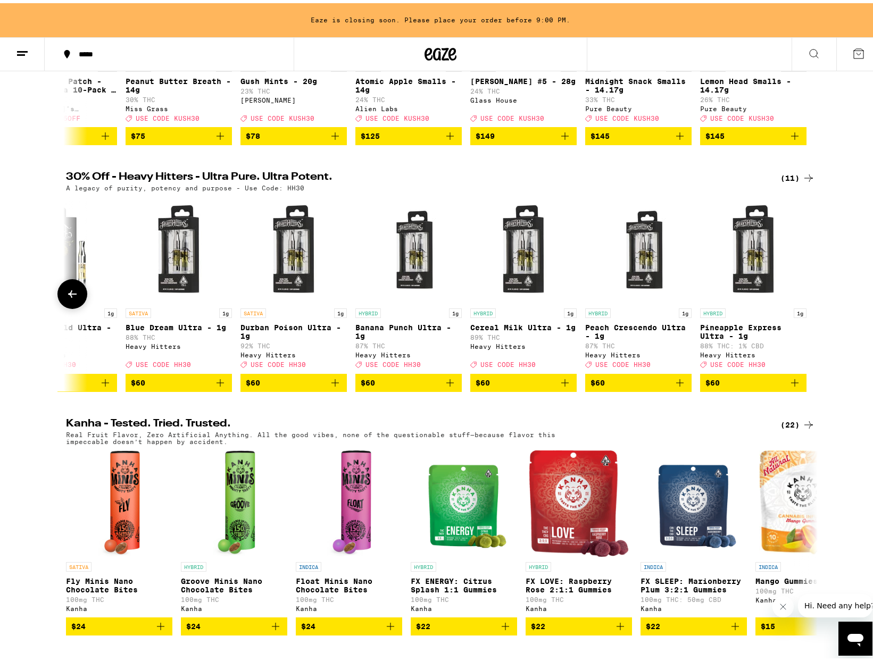
click at [804, 305] on div at bounding box center [809, 291] width 30 height 30
